Goal: Transaction & Acquisition: Purchase product/service

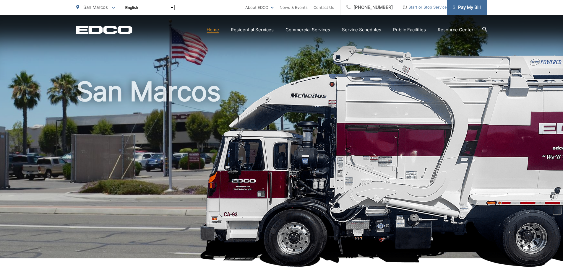
click at [473, 7] on span "Pay My Bill" at bounding box center [467, 7] width 28 height 7
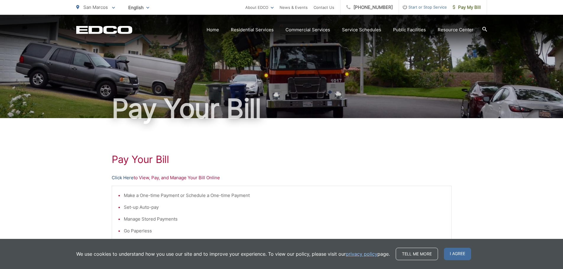
click at [131, 176] on link "Click Here" at bounding box center [123, 177] width 22 height 7
click at [472, 7] on span "Pay My Bill" at bounding box center [467, 7] width 28 height 7
click at [456, 251] on span "I agree" at bounding box center [457, 254] width 27 height 12
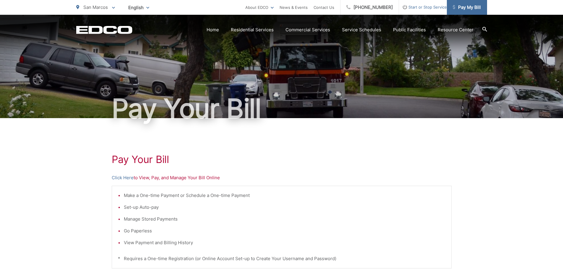
click at [469, 9] on span "Pay My Bill" at bounding box center [467, 7] width 28 height 7
click at [123, 178] on link "Click Here" at bounding box center [123, 177] width 22 height 7
